Goal: Answer question/provide support

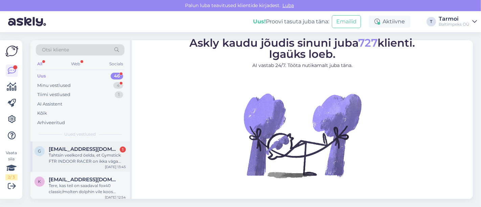
click at [81, 155] on div "Tahtsin veelkord öelda, et Gymstick FTR INDOOR RACER on ikka väga hea [PERSON_N…" at bounding box center [87, 158] width 77 height 12
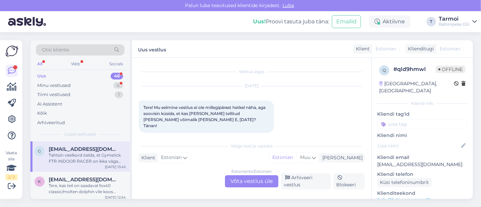
scroll to position [522, 0]
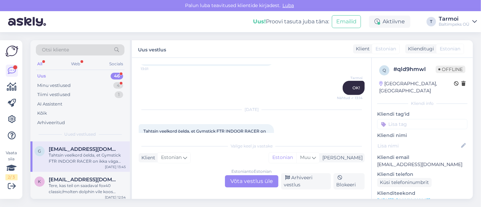
click at [251, 177] on div "Estonian to Estonian Võta vestlus üle" at bounding box center [251, 181] width 53 height 12
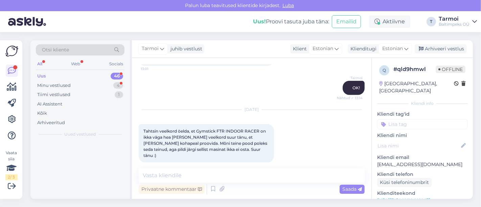
scroll to position [493, 0]
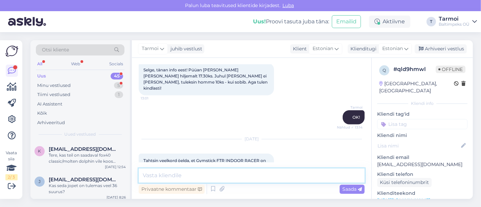
click at [213, 177] on textarea at bounding box center [252, 176] width 226 height 14
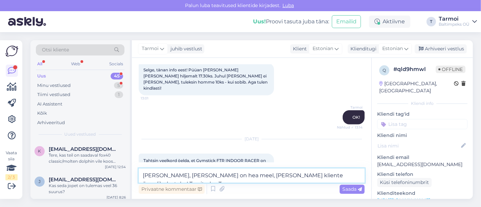
scroll to position [501, 0]
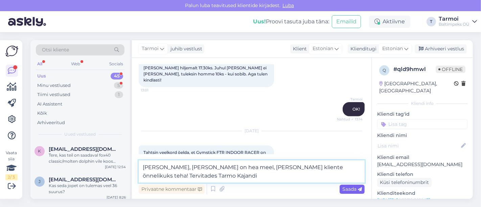
type textarea "[PERSON_NAME], [PERSON_NAME] on hea meel, [PERSON_NAME] kliente õnnelikuks teha…"
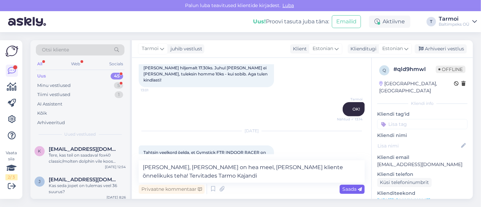
click at [344, 186] on div "Saada" at bounding box center [352, 189] width 25 height 9
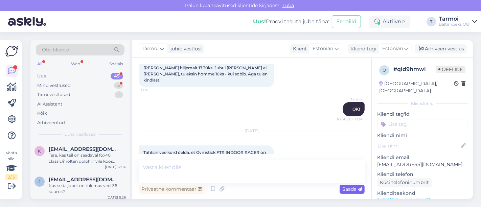
scroll to position [542, 0]
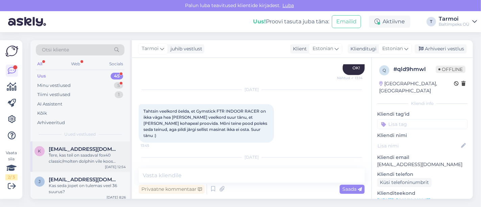
click at [86, 154] on div "Tere, kas teil on saadaval fox40 classic/molten dolphin vile koos kaleapaelaga …" at bounding box center [87, 158] width 77 height 12
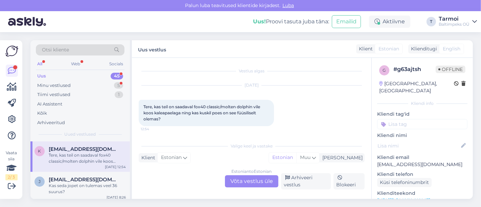
click at [258, 179] on div "Estonian to Estonian Võta vestlus üle" at bounding box center [251, 181] width 53 height 12
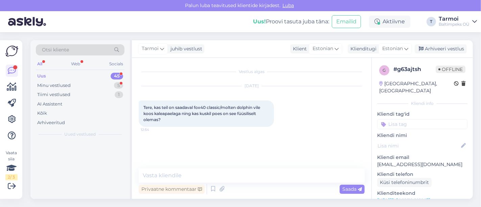
scroll to position [0, 0]
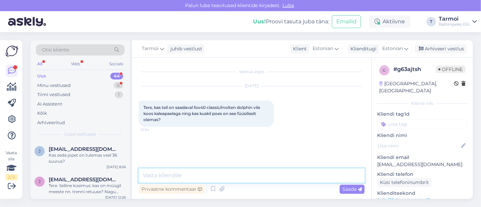
click at [212, 173] on textarea at bounding box center [252, 176] width 226 height 14
paste textarea "[URL][DOMAIN_NAME]"
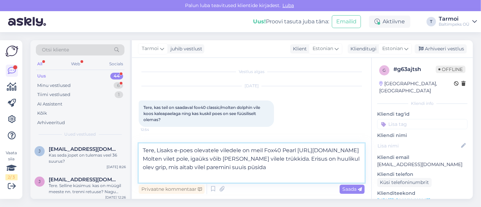
click at [334, 168] on textarea "Tere, Lisaks e-poes olevatele viledele on meil Fox40 Pearl [URL][DOMAIN_NAME] M…" at bounding box center [252, 163] width 226 height 39
click at [356, 167] on textarea "Tere, Lisaks e-poes olevatele viledele on meil Fox40 Pearl [URL][DOMAIN_NAME] M…" at bounding box center [252, 163] width 226 height 39
paste textarea "[URL][DOMAIN_NAME]"
type textarea "Tere, Lisaks e-poes olevatele viledele on meil Fox40 Pearl [URL][DOMAIN_NAME] M…"
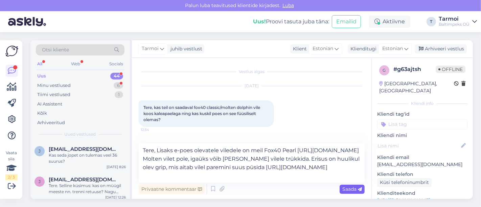
click at [351, 190] on span "Saada" at bounding box center [353, 189] width 20 height 6
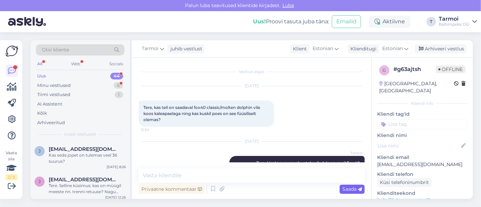
scroll to position [39, 0]
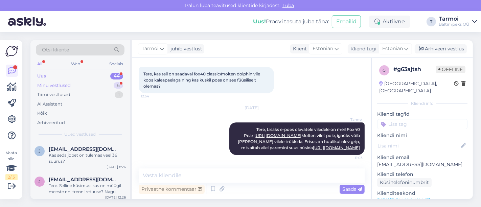
click at [51, 87] on div "Minu vestlused" at bounding box center [54, 85] width 34 height 7
click at [55, 92] on div "Tiimi vestlused" at bounding box center [53, 94] width 33 height 7
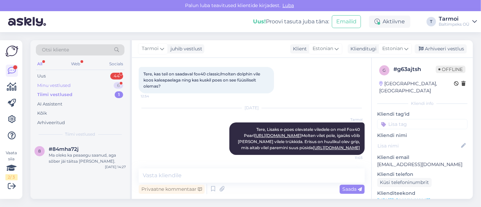
click at [59, 85] on div "Minu vestlused" at bounding box center [54, 85] width 34 height 7
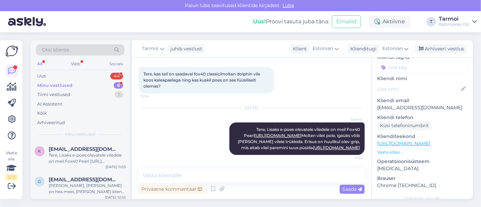
scroll to position [60, 0]
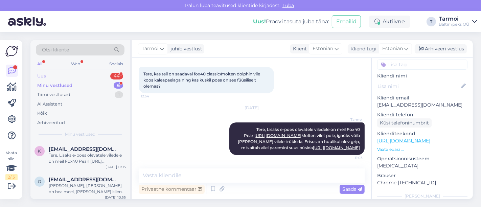
click at [112, 73] on div "44" at bounding box center [116, 76] width 13 height 7
click at [55, 84] on div "Minu vestlused" at bounding box center [54, 85] width 34 height 7
drag, startPoint x: 88, startPoint y: 157, endPoint x: 47, endPoint y: 146, distance: 43.2
click at [47, 146] on div "k [EMAIL_ADDRESS][DOMAIN_NAME] [PERSON_NAME], Lisaks e-poes olevatele viledele …" at bounding box center [80, 155] width 91 height 18
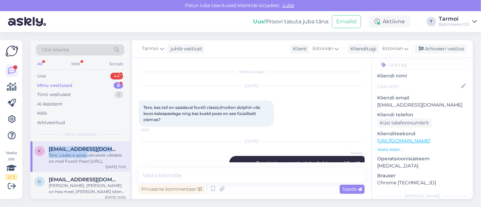
scroll to position [39, 0]
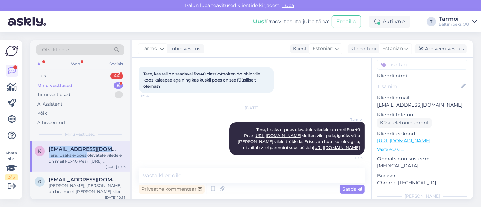
click at [128, 144] on div "k [EMAIL_ADDRESS][DOMAIN_NAME] [PERSON_NAME], Lisaks e-poes olevatele viledele …" at bounding box center [80, 157] width 100 height 30
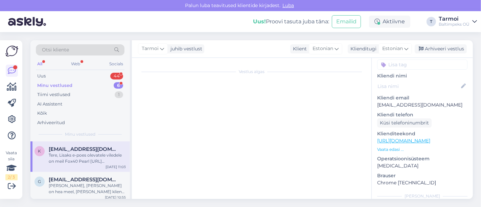
scroll to position [0, 0]
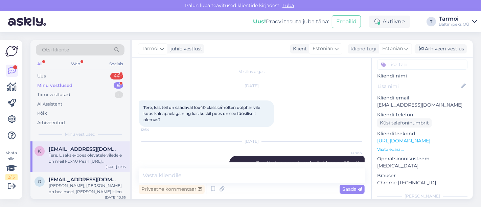
click at [86, 143] on div "k [EMAIL_ADDRESS][DOMAIN_NAME] [PERSON_NAME], Lisaks e-poes olevatele viledele …" at bounding box center [80, 157] width 100 height 30
click at [118, 147] on div "[EMAIL_ADDRESS][DOMAIN_NAME]" at bounding box center [87, 149] width 77 height 6
drag, startPoint x: 118, startPoint y: 147, endPoint x: 59, endPoint y: 144, distance: 59.0
click at [59, 144] on div "k [EMAIL_ADDRESS][DOMAIN_NAME] [PERSON_NAME], Lisaks e-poes olevatele viledele …" at bounding box center [80, 157] width 100 height 30
copy span "[EMAIL_ADDRESS][DOMAIN_NAME]"
